Goal: Book appointment/travel/reservation

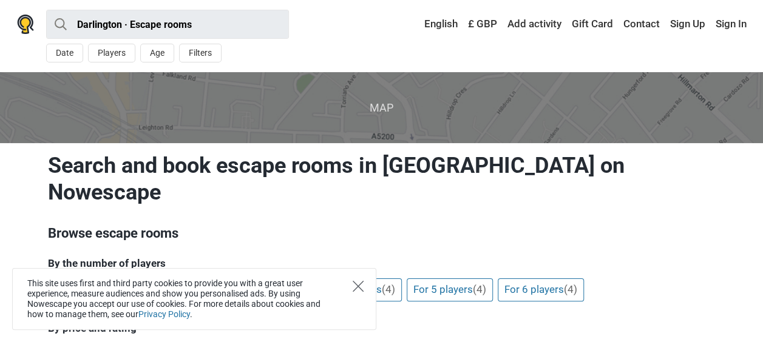
click at [362, 286] on icon "Close" at bounding box center [358, 286] width 11 height 11
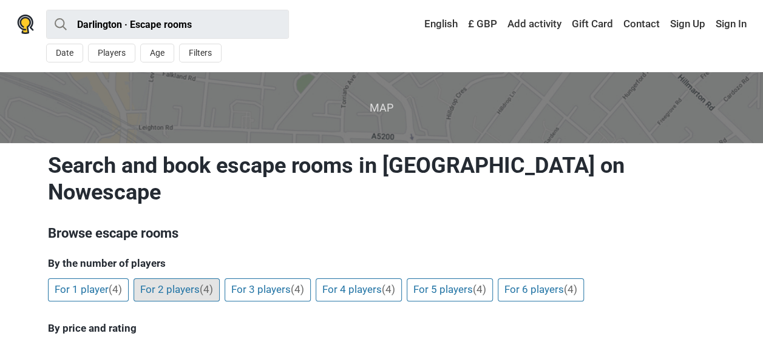
click at [199, 279] on link "For 2 players (4)" at bounding box center [177, 290] width 86 height 23
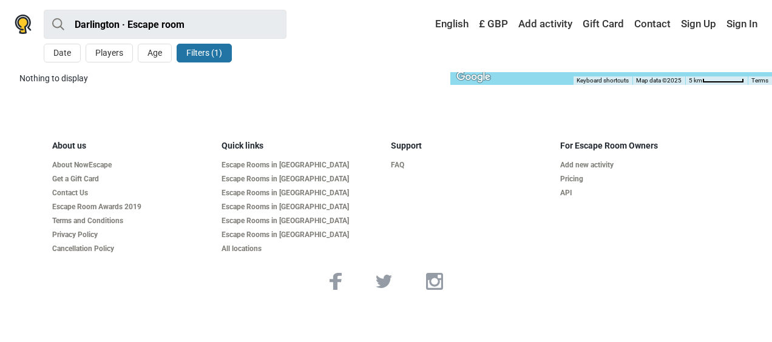
click at [217, 49] on button "Filters (1)" at bounding box center [204, 53] width 55 height 19
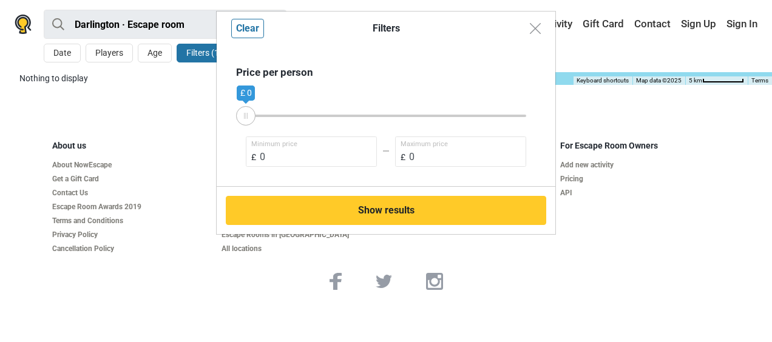
drag, startPoint x: 246, startPoint y: 112, endPoint x: 313, endPoint y: 112, distance: 67.4
click at [313, 112] on div "£ 0 £ 0" at bounding box center [386, 115] width 280 height 11
drag, startPoint x: 244, startPoint y: 114, endPoint x: 276, endPoint y: 117, distance: 31.7
click at [268, 114] on div "£ 0 £ 0" at bounding box center [386, 115] width 280 height 11
click at [261, 30] on button "Clear" at bounding box center [247, 28] width 33 height 19
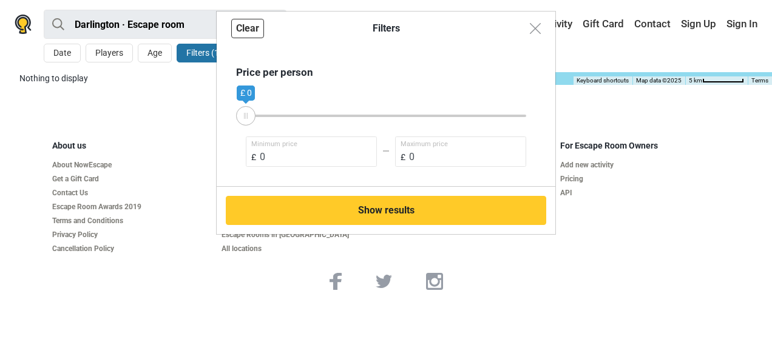
click at [242, 30] on button "Clear" at bounding box center [247, 28] width 33 height 19
click at [543, 28] on button "Close modal" at bounding box center [535, 28] width 23 height 23
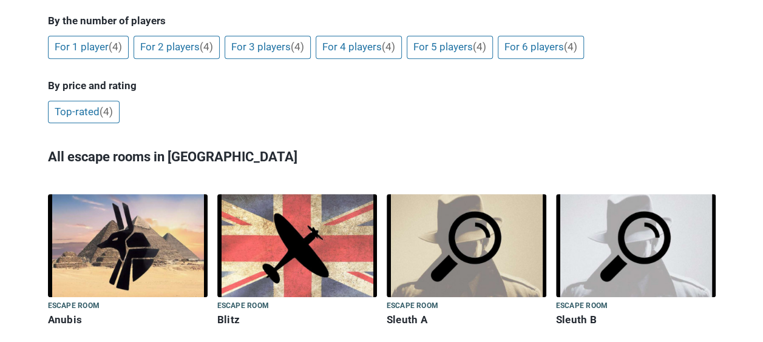
scroll to position [304, 0]
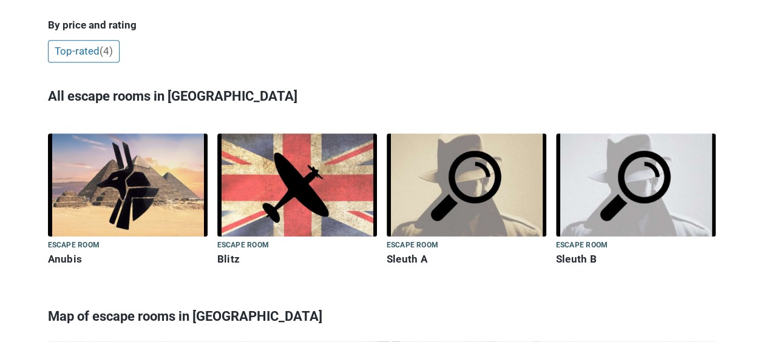
click at [288, 153] on img at bounding box center [297, 185] width 160 height 103
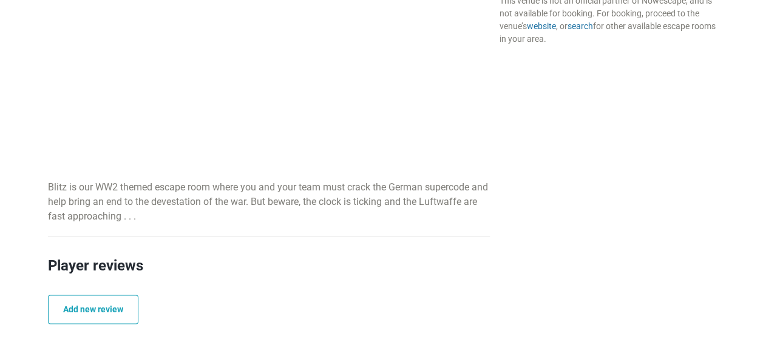
scroll to position [425, 0]
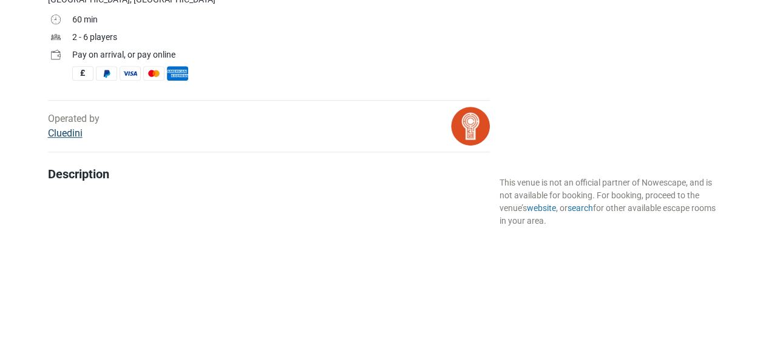
click at [78, 129] on link "Cluedini" at bounding box center [65, 133] width 35 height 12
